Goal: Book appointment/travel/reservation

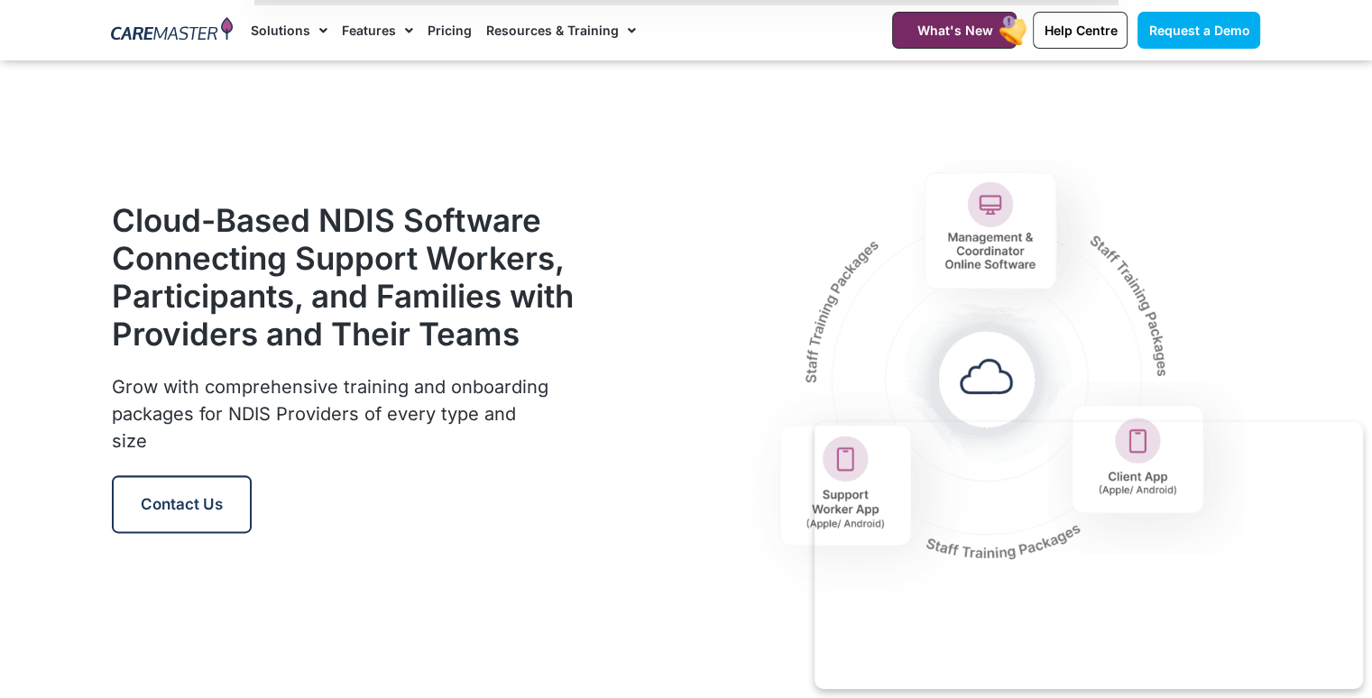
scroll to position [2077, 0]
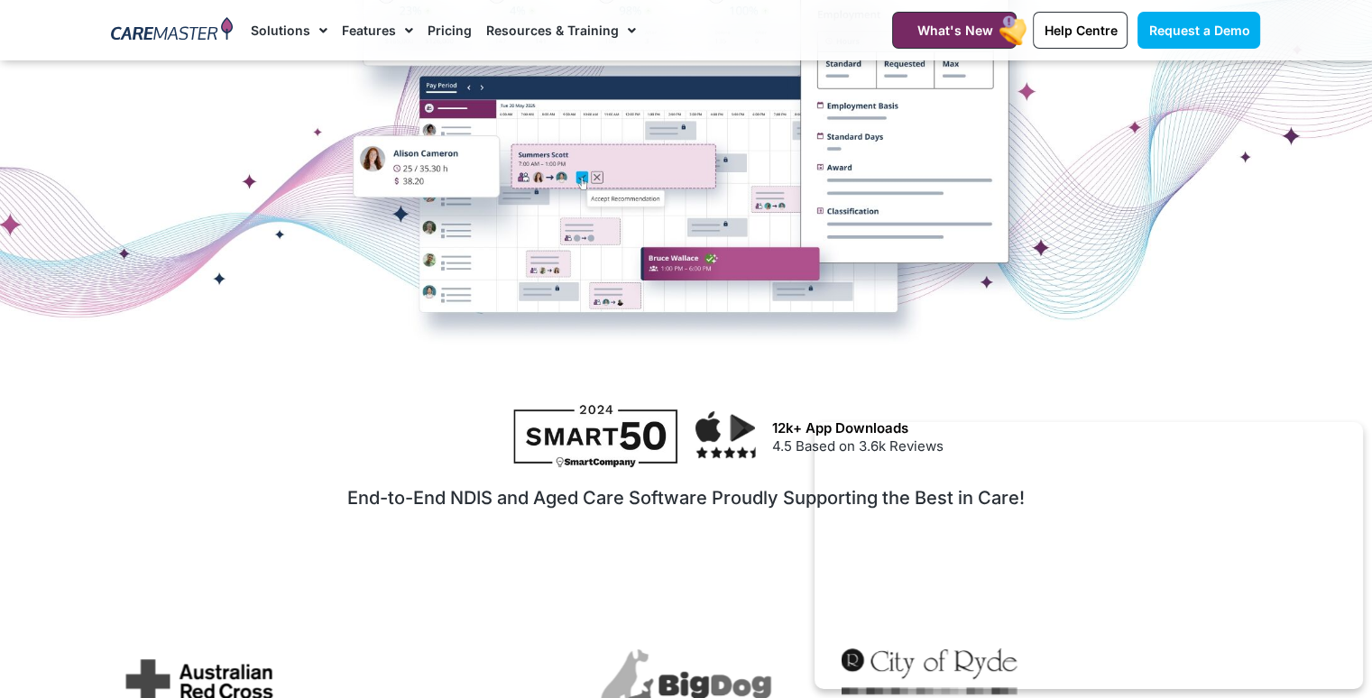
scroll to position [577, 0]
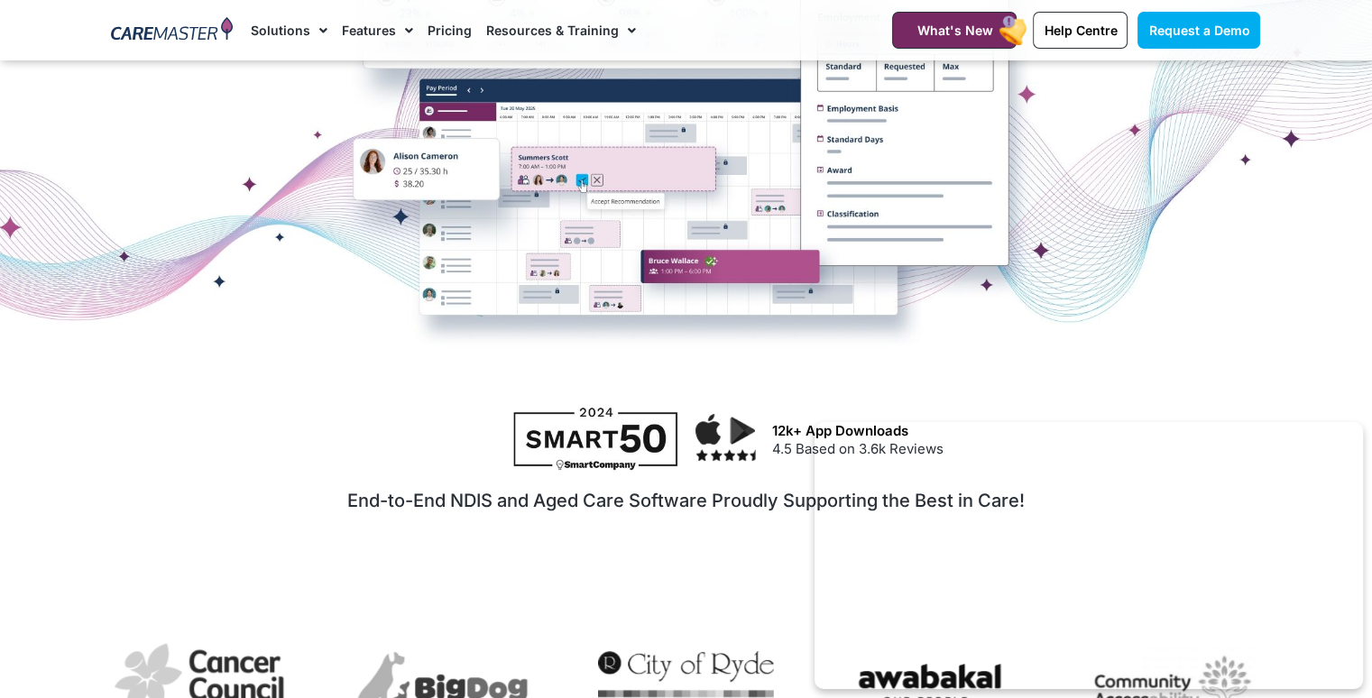
click at [188, 24] on img at bounding box center [172, 30] width 122 height 27
